Goal: Task Accomplishment & Management: Manage account settings

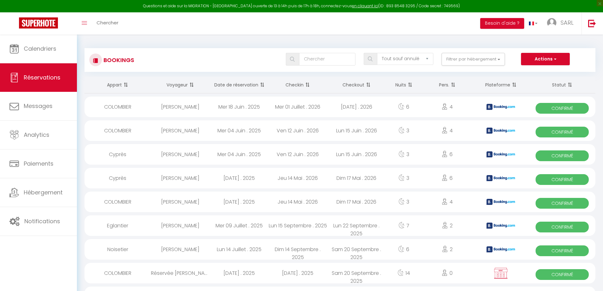
select select "not_cancelled"
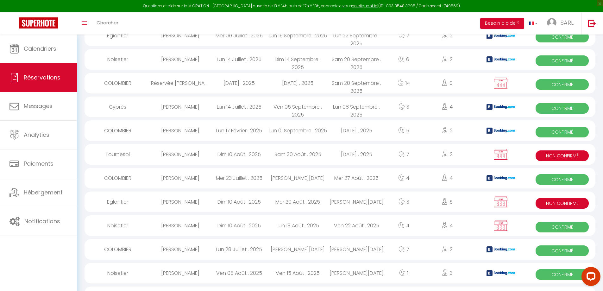
scroll to position [190, 0]
click at [48, 84] on link "Réservations" at bounding box center [38, 77] width 77 height 28
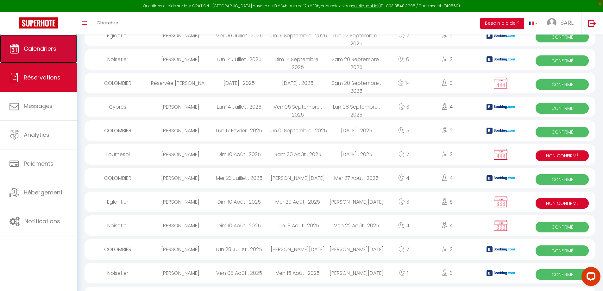
click at [47, 47] on span "Calendriers" at bounding box center [40, 49] width 33 height 8
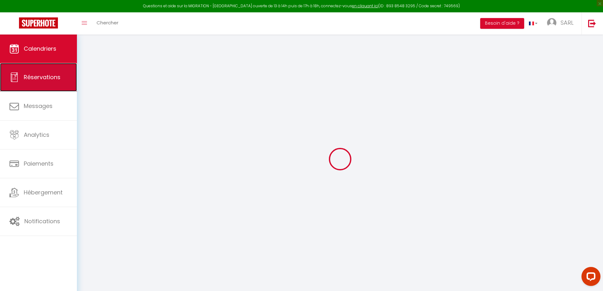
click at [50, 79] on span "Réservations" at bounding box center [42, 77] width 37 height 8
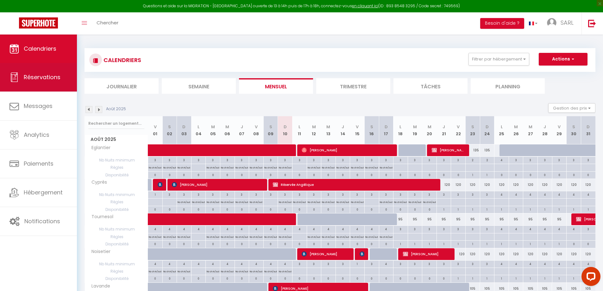
select select "not_cancelled"
select select
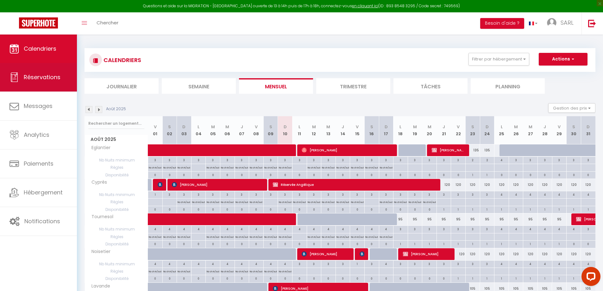
select select
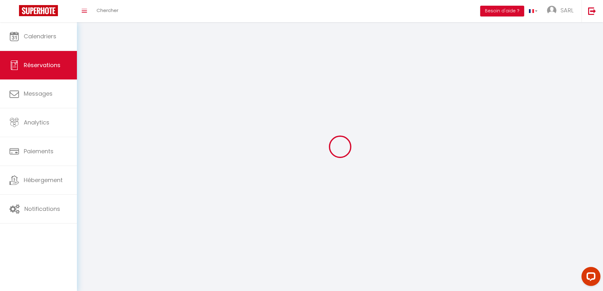
select select
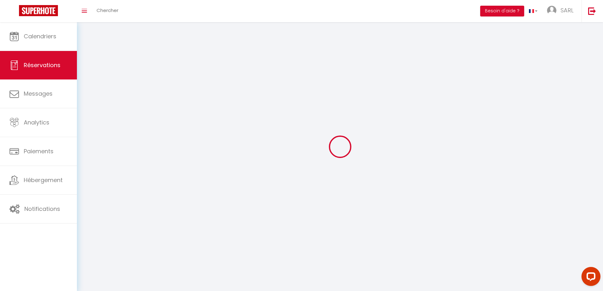
select select
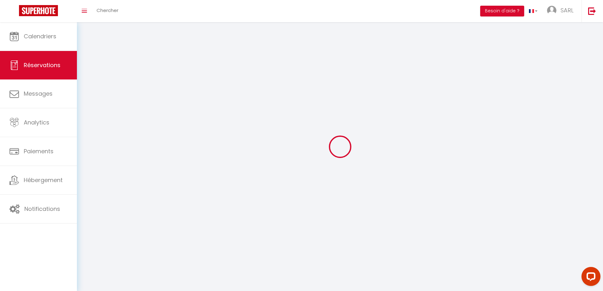
select select
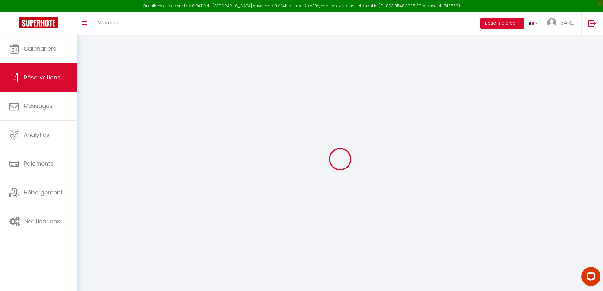
select select
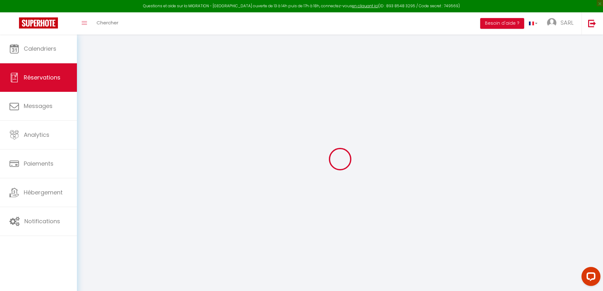
select select
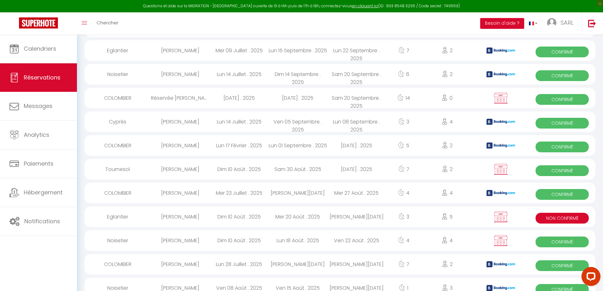
scroll to position [190, 0]
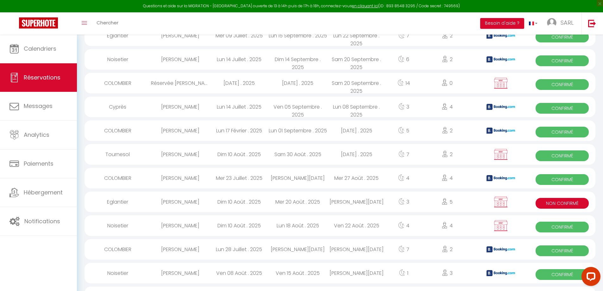
click at [221, 154] on div "Dim 10 Août . 2025" at bounding box center [239, 154] width 59 height 21
select select "OK"
select select "KO"
select select "0"
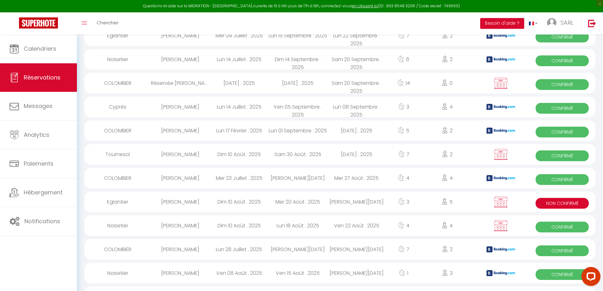
select select "1"
select select
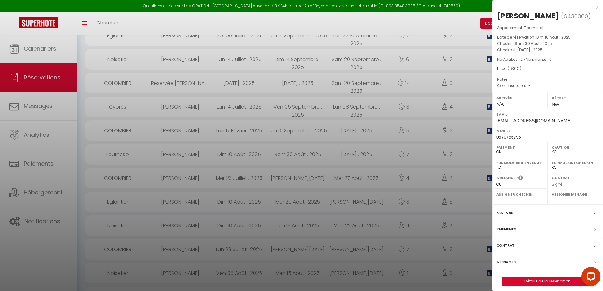
click at [542, 264] on div "Messages" at bounding box center [547, 262] width 111 height 16
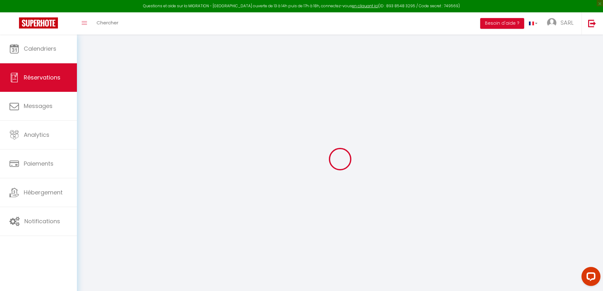
select select
checkbox input "false"
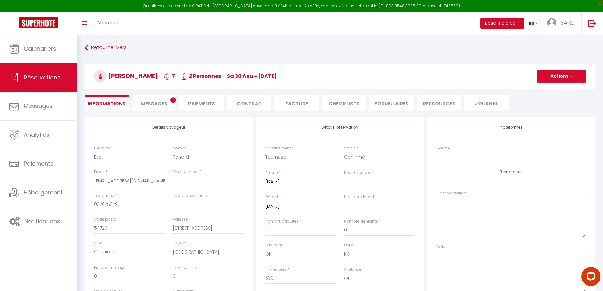
select select
checkbox input "false"
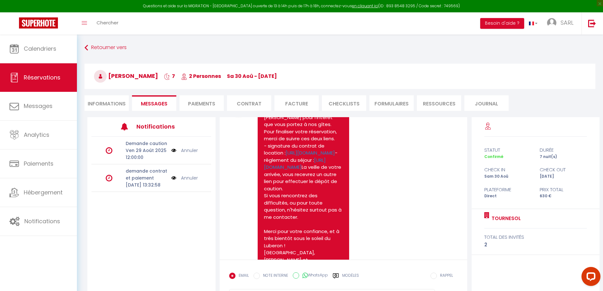
scroll to position [63, 0]
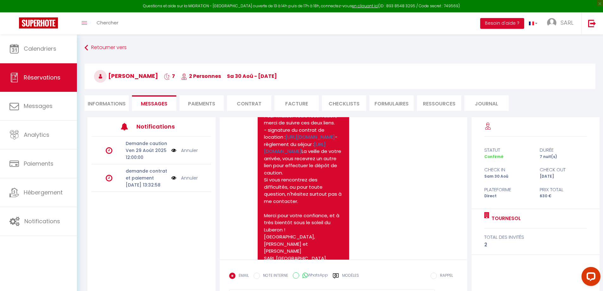
click at [146, 179] on p "demande contrat et paiement" at bounding box center [146, 175] width 41 height 14
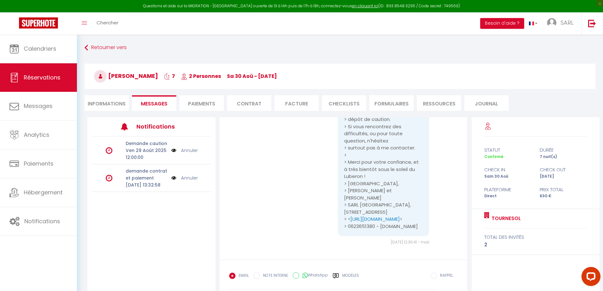
scroll to position [601, 0]
click at [288, 266] on form "EMAIL NOTE INTERNE WhatsApp Modèles 10 « ‹ » › [DATE] [PHONE_NUMBER] Dim Lun Ma…" at bounding box center [344, 288] width 248 height 56
click at [265, 263] on form "EMAIL NOTE INTERNE WhatsApp Modèles 10 « ‹ » › [DATE] [PHONE_NUMBER] Dim Lun Ma…" at bounding box center [344, 288] width 248 height 56
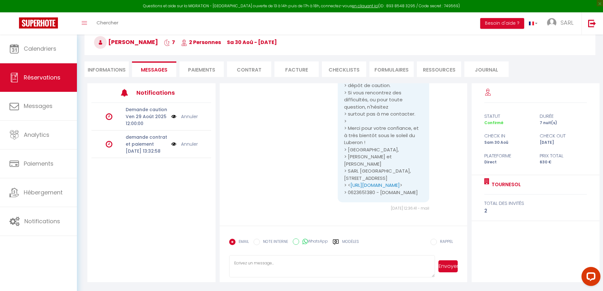
scroll to position [35, 0]
click at [322, 266] on textarea at bounding box center [332, 266] width 206 height 22
type textarea "Bonjour, Tout est en ordre. Votre réservation est finalisée. Merci pour votre c…"
click at [446, 263] on button "Envoyer" at bounding box center [448, 266] width 19 height 12
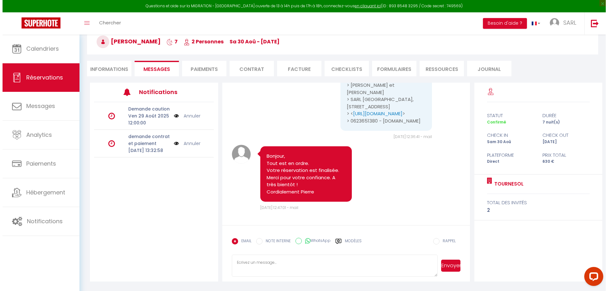
scroll to position [672, 0]
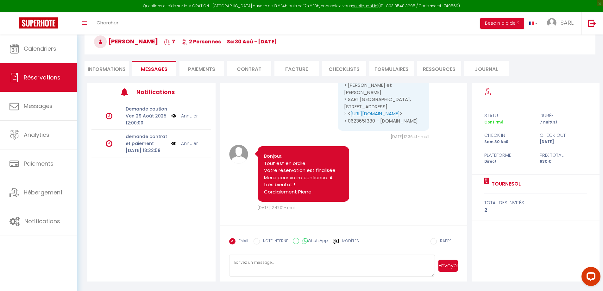
click at [153, 154] on p "[DATE] 13:32:58" at bounding box center [146, 150] width 41 height 7
click at [145, 144] on p "demande contrat et paiement" at bounding box center [146, 140] width 41 height 14
click at [171, 146] on img at bounding box center [173, 143] width 5 height 7
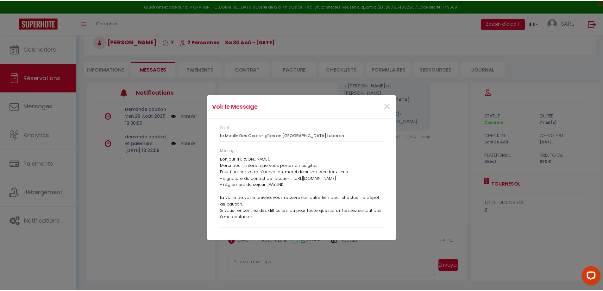
scroll to position [665, 0]
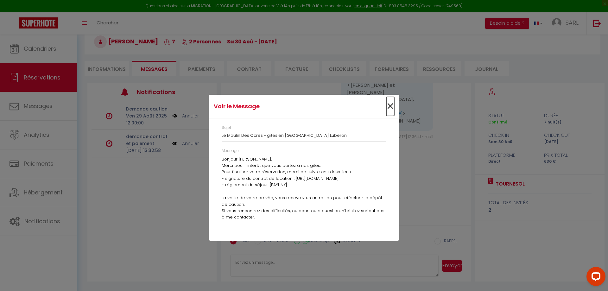
click at [389, 106] on span "×" at bounding box center [390, 106] width 8 height 19
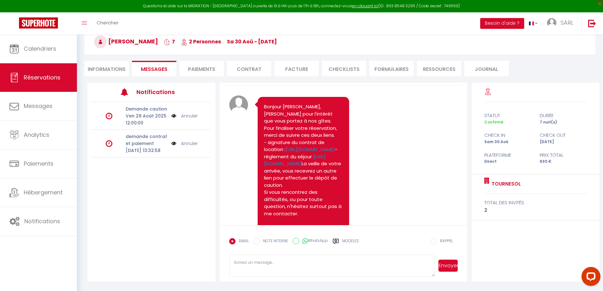
scroll to position [32, 0]
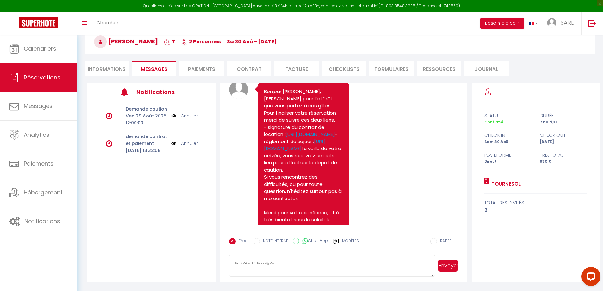
click at [172, 147] on img at bounding box center [173, 143] width 5 height 7
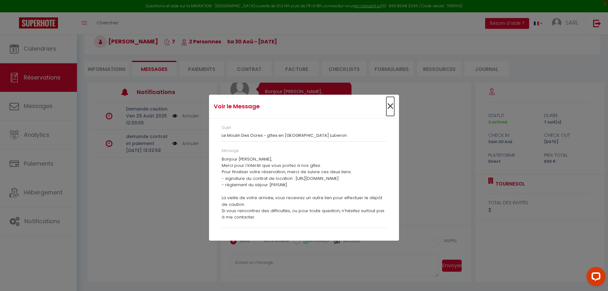
click at [392, 107] on span "×" at bounding box center [390, 106] width 8 height 19
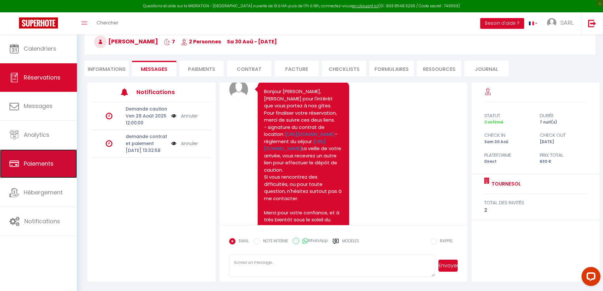
click at [35, 164] on span "Paiements" at bounding box center [39, 164] width 30 height 8
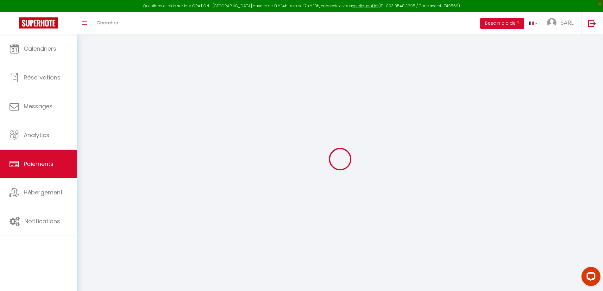
select select "2"
select select "0"
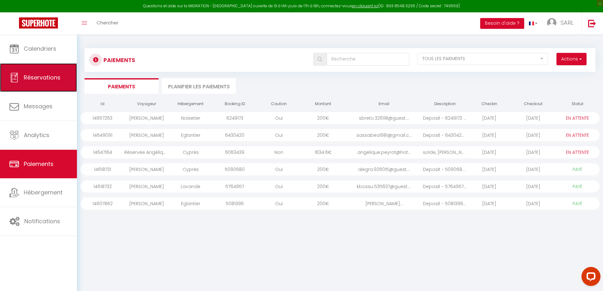
click at [49, 81] on link "Réservations" at bounding box center [38, 77] width 77 height 28
select select "not_cancelled"
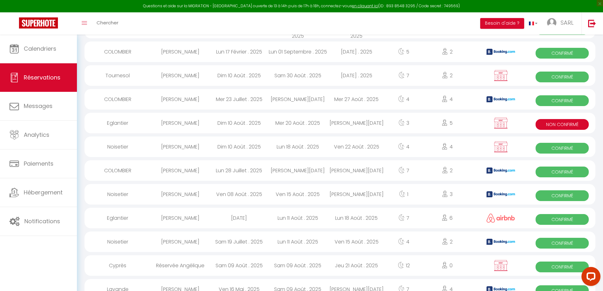
scroll to position [285, 0]
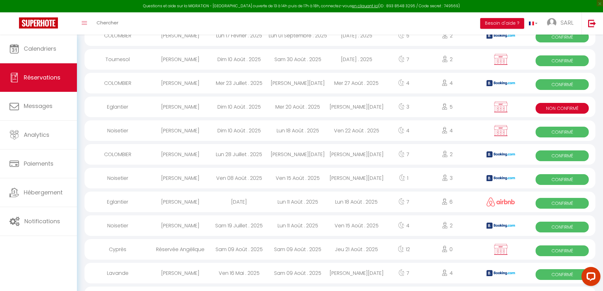
click at [231, 133] on div "Dim 10 Août . 2025" at bounding box center [239, 130] width 59 height 21
select select "OK"
select select "KO"
select select "0"
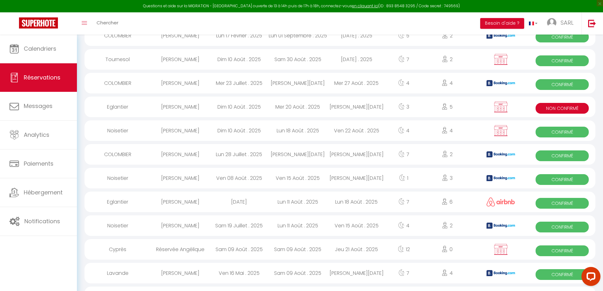
select select "1"
select select
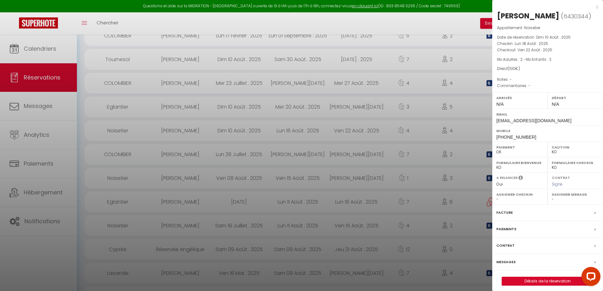
click at [515, 262] on div "Messages" at bounding box center [547, 262] width 111 height 16
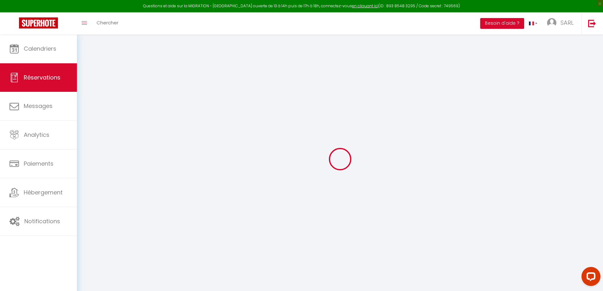
select select
checkbox input "false"
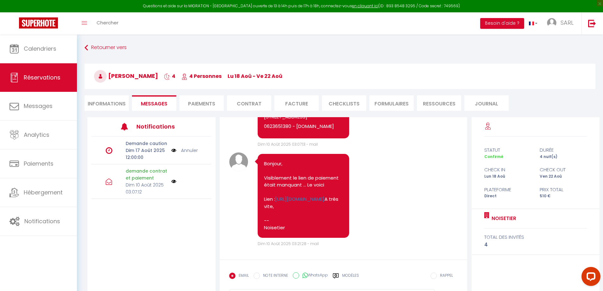
scroll to position [301, 0]
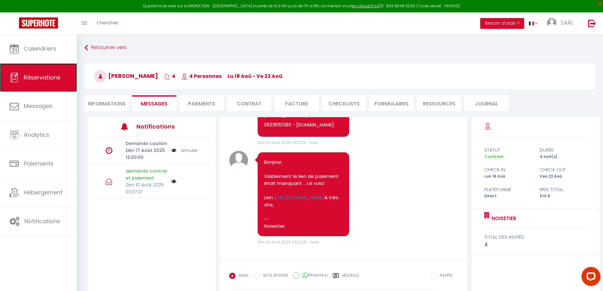
click at [44, 76] on span "Réservations" at bounding box center [42, 77] width 37 height 8
select select "not_cancelled"
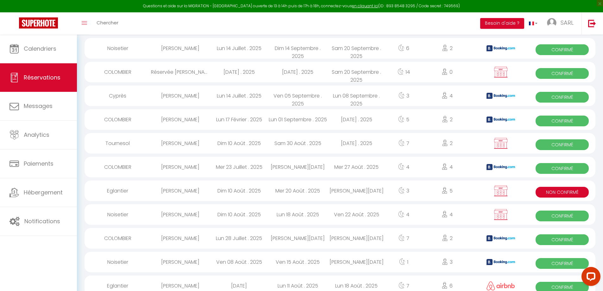
scroll to position [222, 0]
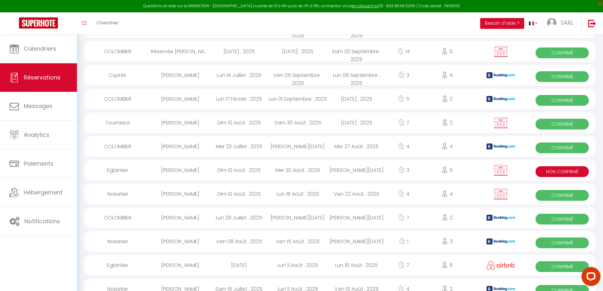
click at [187, 123] on div "[PERSON_NAME]" at bounding box center [180, 122] width 59 height 21
select select "OK"
select select "KO"
select select "0"
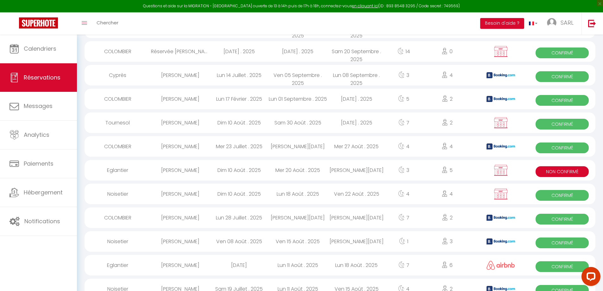
select select "1"
select select
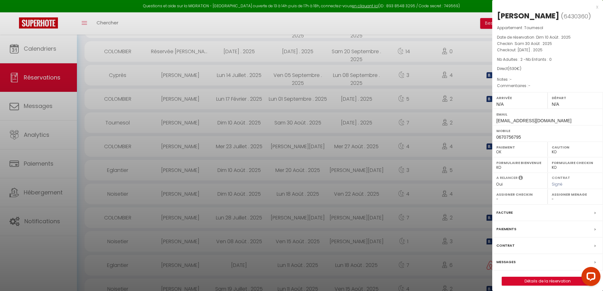
click at [509, 260] on label "Messages" at bounding box center [506, 262] width 19 height 7
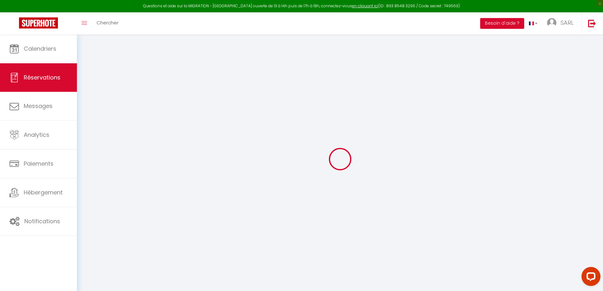
select select
checkbox input "false"
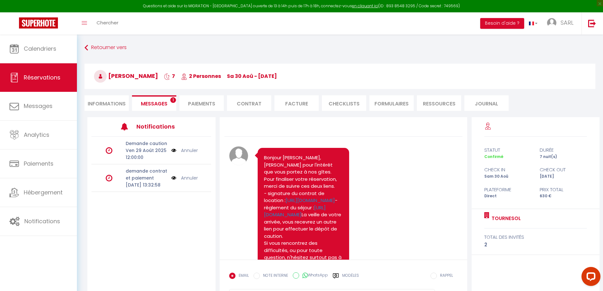
scroll to position [807, 0]
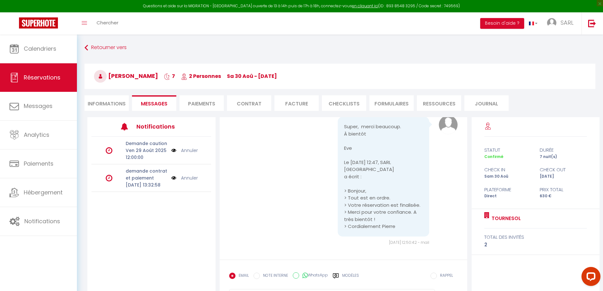
click at [189, 181] on link "Annuler" at bounding box center [189, 177] width 17 height 7
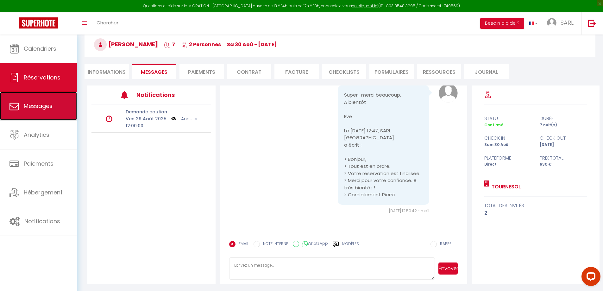
click at [53, 106] on link "Messages" at bounding box center [38, 106] width 77 height 28
select select "message"
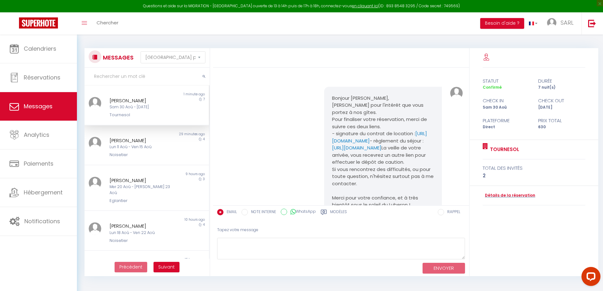
scroll to position [762, 0]
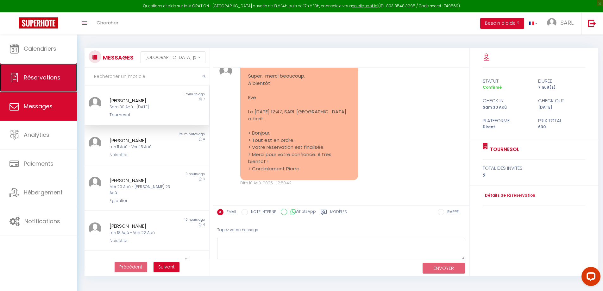
click at [51, 81] on link "Réservations" at bounding box center [38, 77] width 77 height 28
select select "not_cancelled"
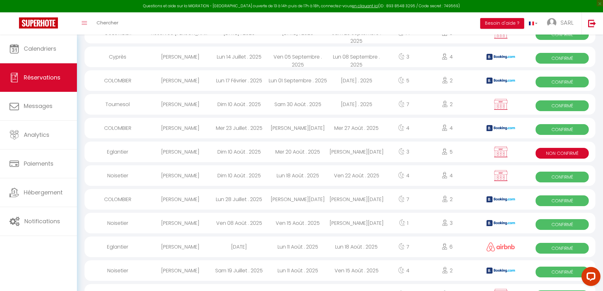
scroll to position [190, 0]
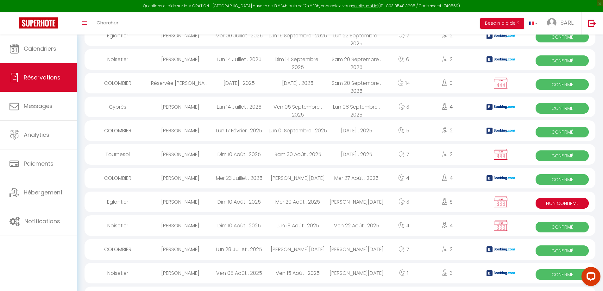
click at [199, 153] on div "[PERSON_NAME]" at bounding box center [180, 154] width 59 height 21
select select "OK"
select select "KO"
select select "0"
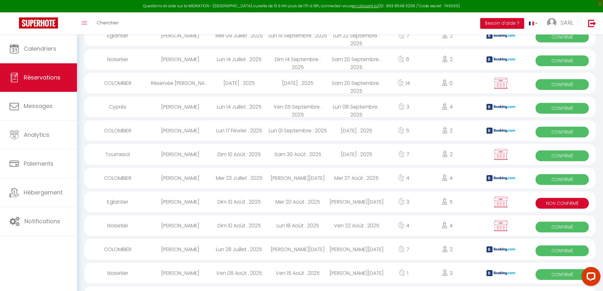
select select "1"
select select
